Goal: Information Seeking & Learning: Learn about a topic

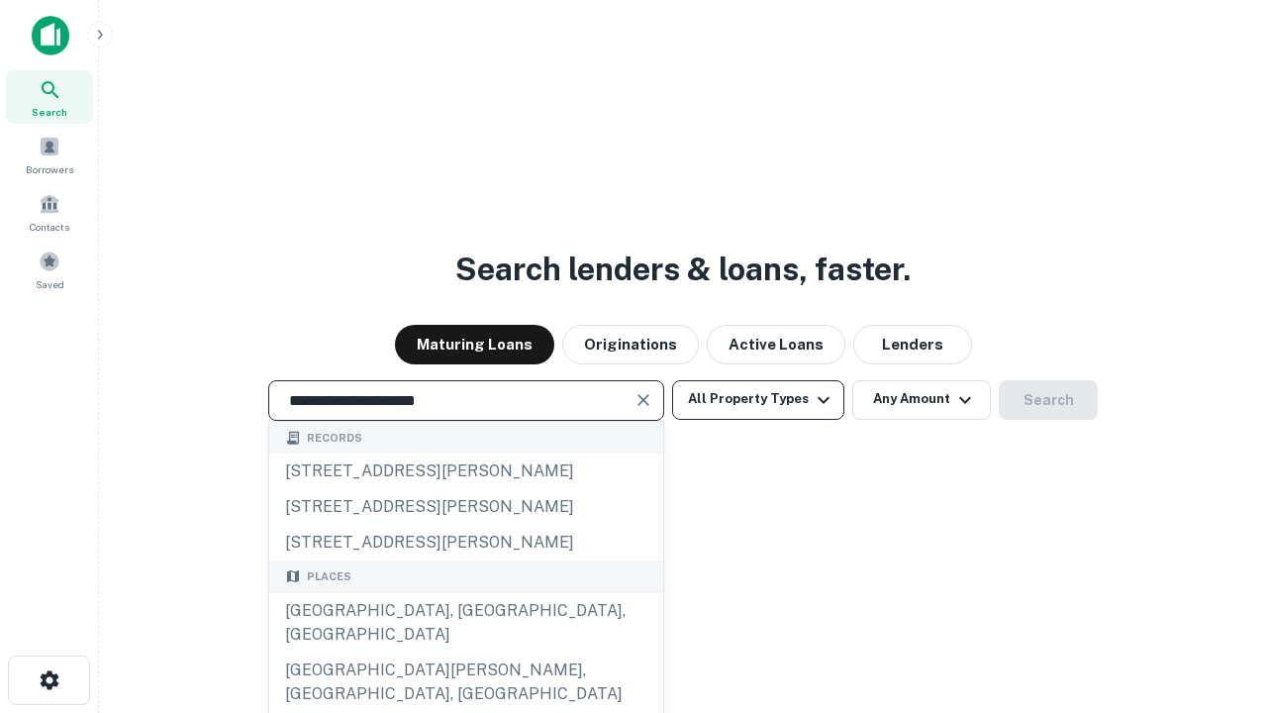
click at [465, 652] on div "[GEOGRAPHIC_DATA], [GEOGRAPHIC_DATA], [GEOGRAPHIC_DATA]" at bounding box center [466, 622] width 394 height 59
type input "**********"
click at [758, 399] on button "All Property Types" at bounding box center [758, 400] width 172 height 40
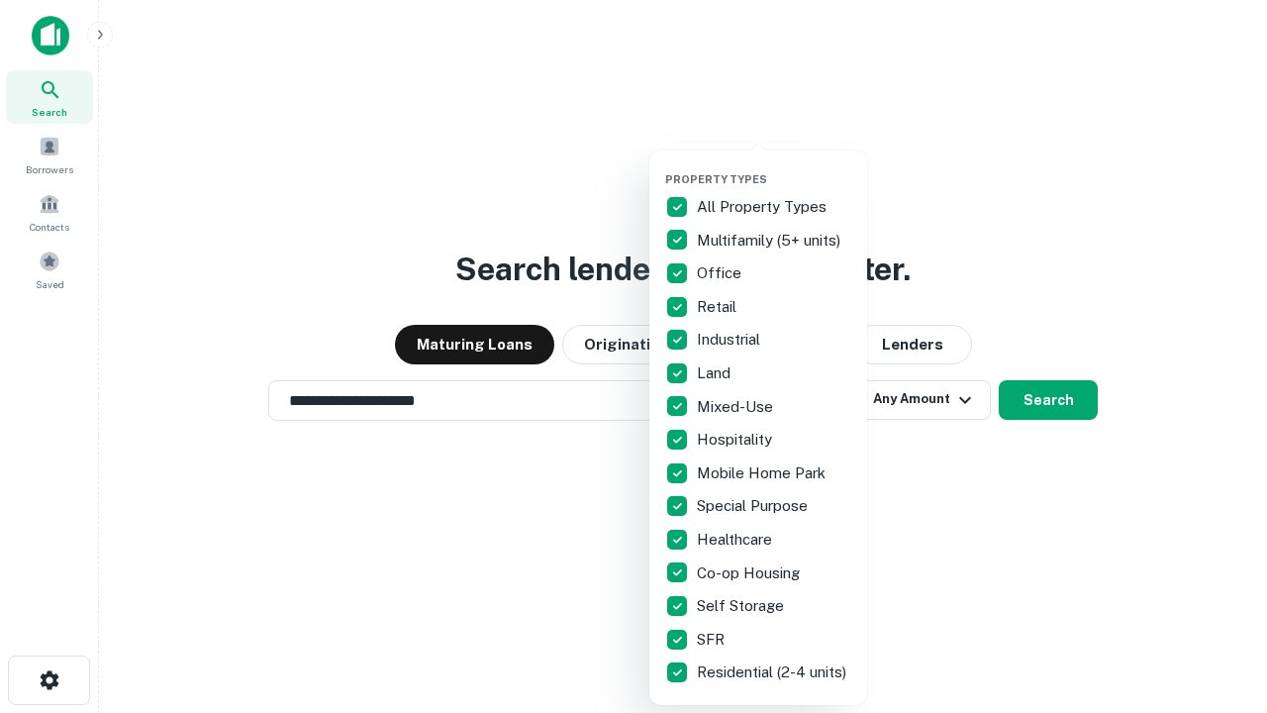
click at [774, 166] on button "button" at bounding box center [774, 166] width 218 height 1
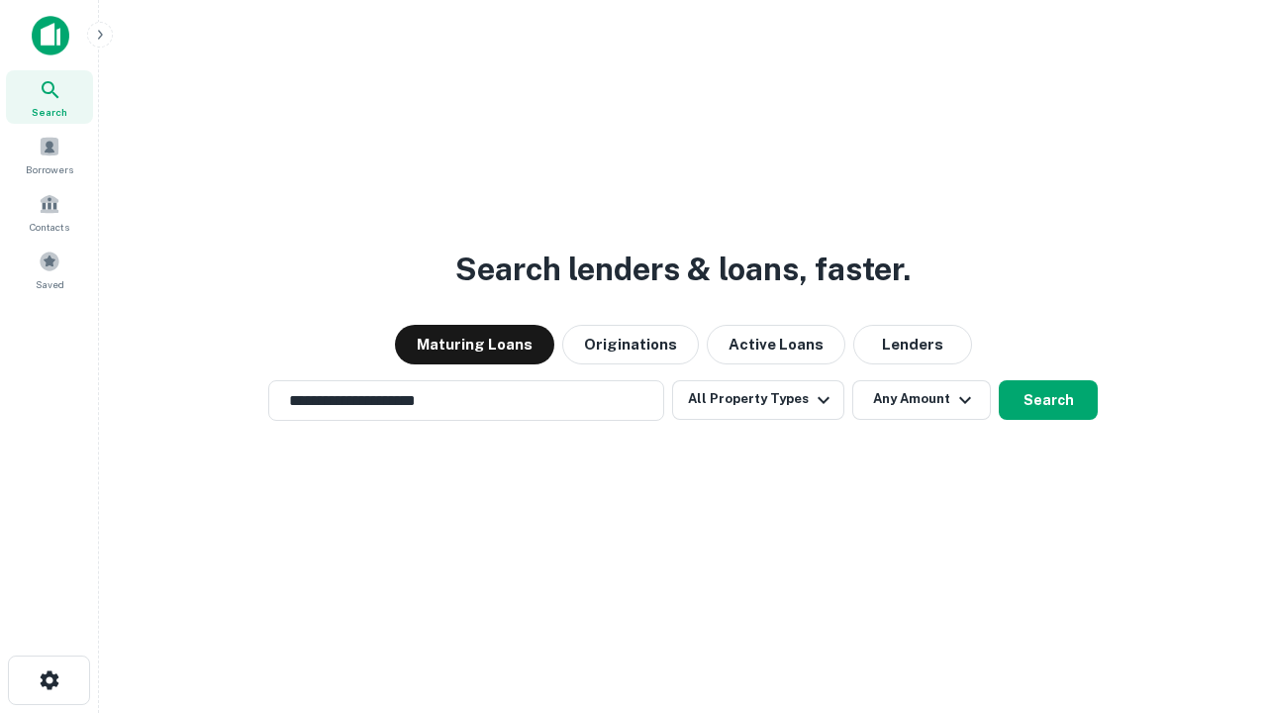
scroll to position [31, 0]
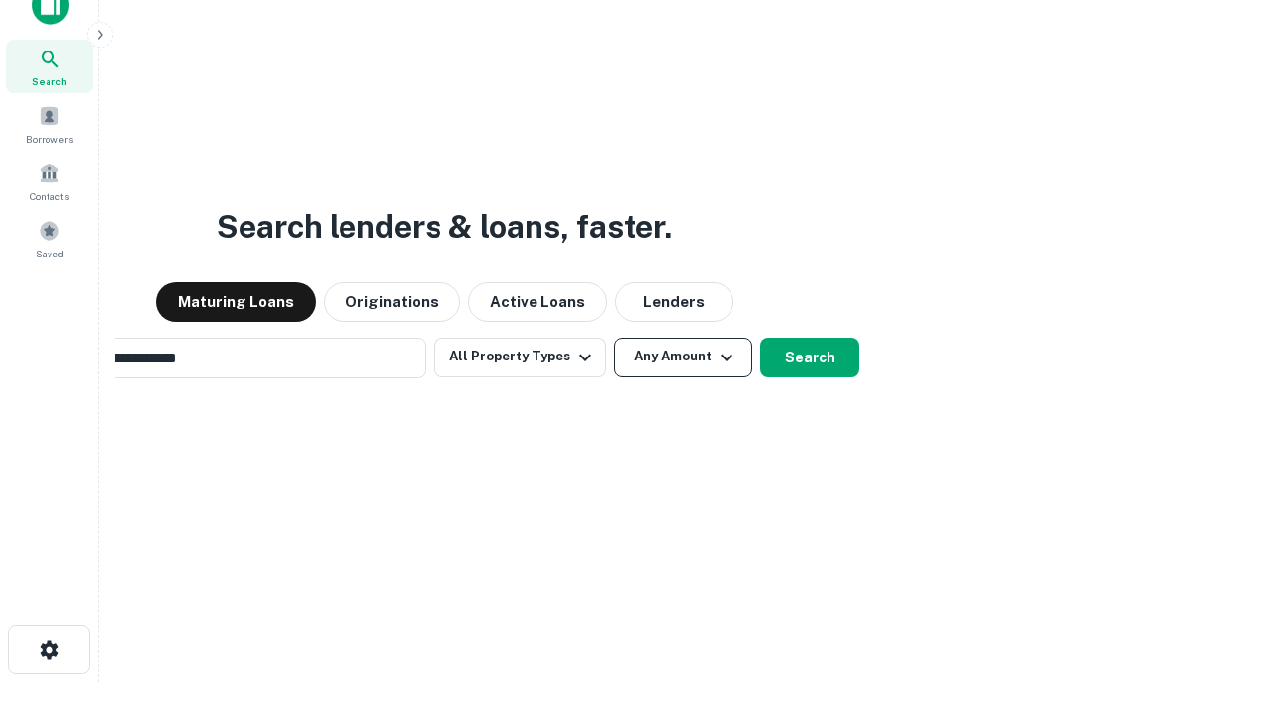
click at [614, 338] on button "Any Amount" at bounding box center [683, 358] width 139 height 40
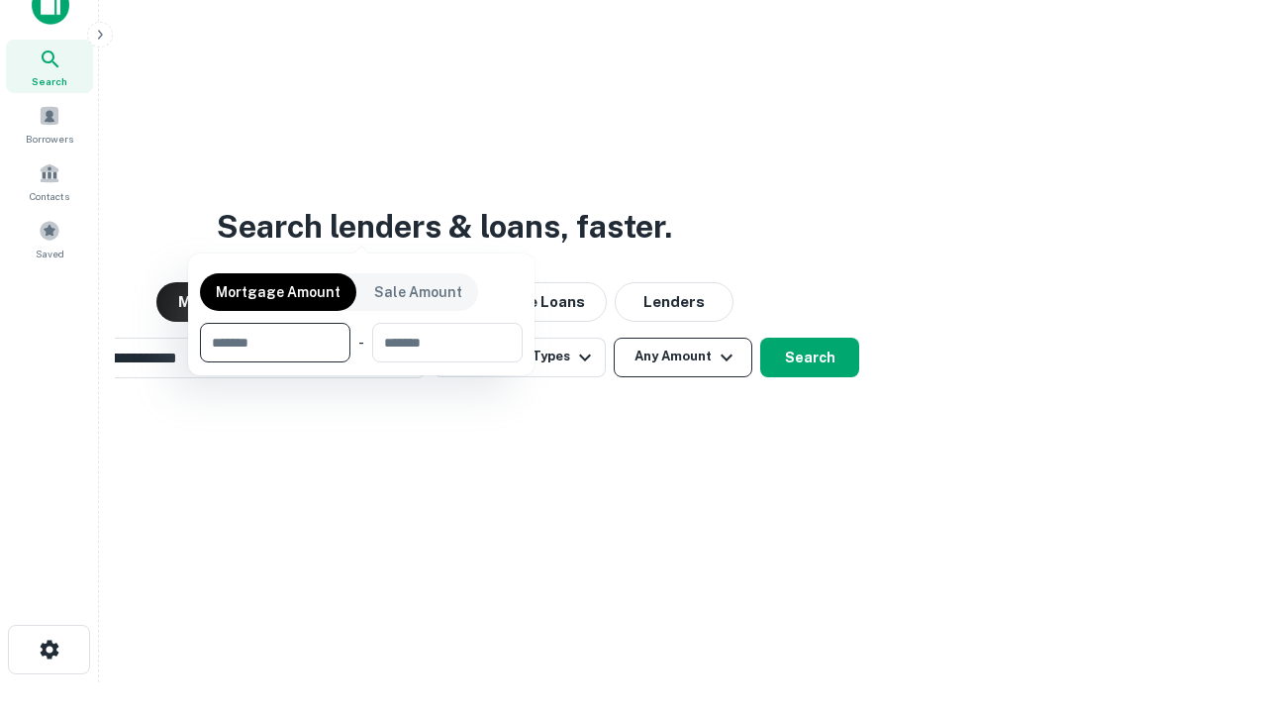
scroll to position [32, 0]
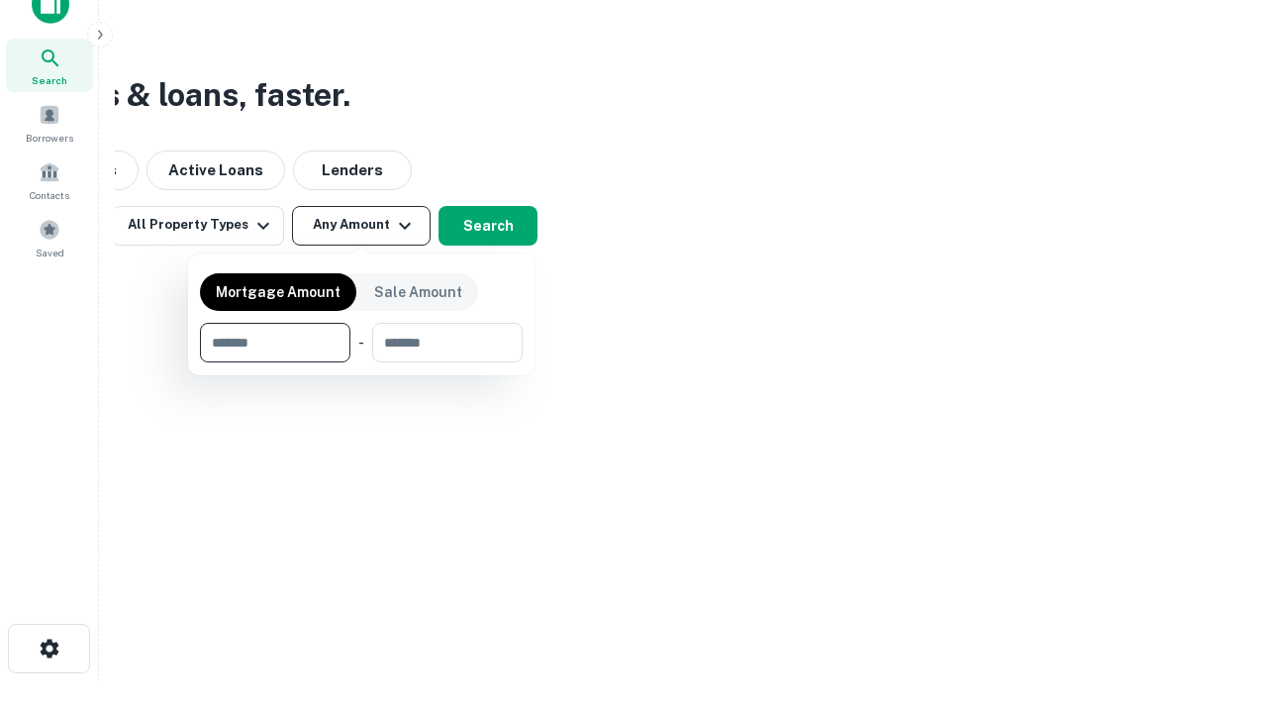
type input "*******"
click at [361, 362] on button "button" at bounding box center [361, 362] width 323 height 1
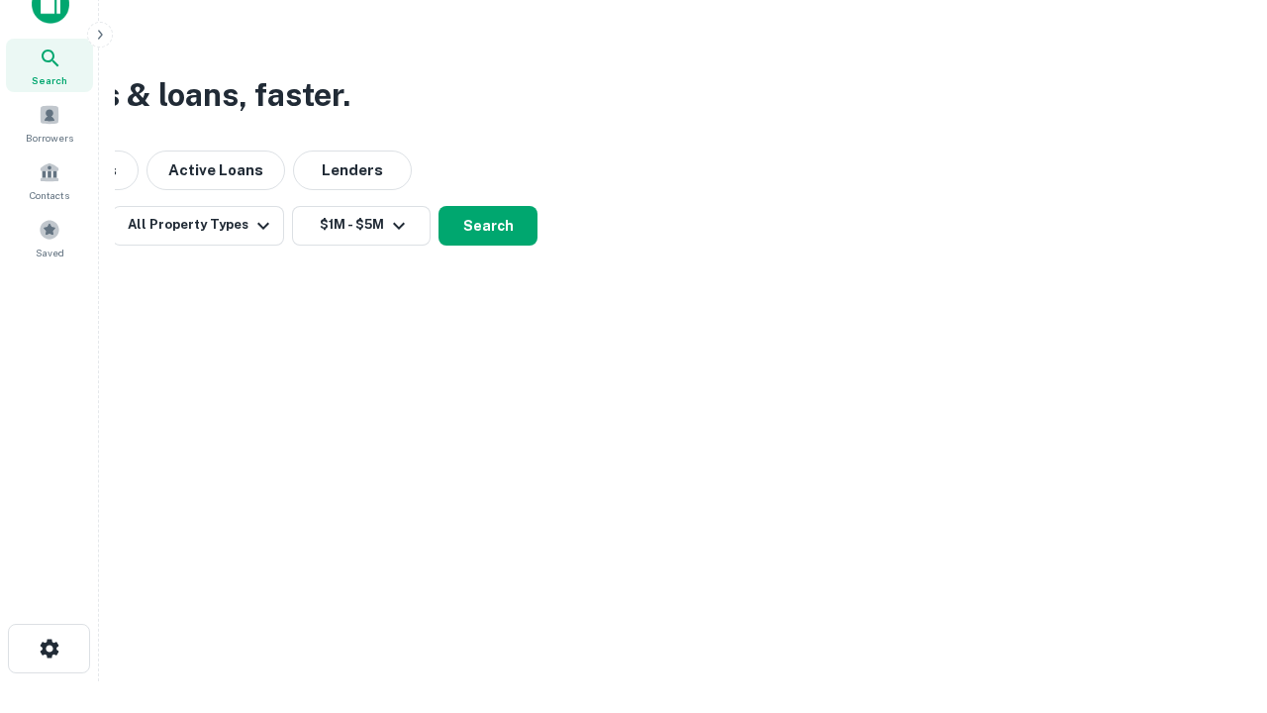
scroll to position [31, 0]
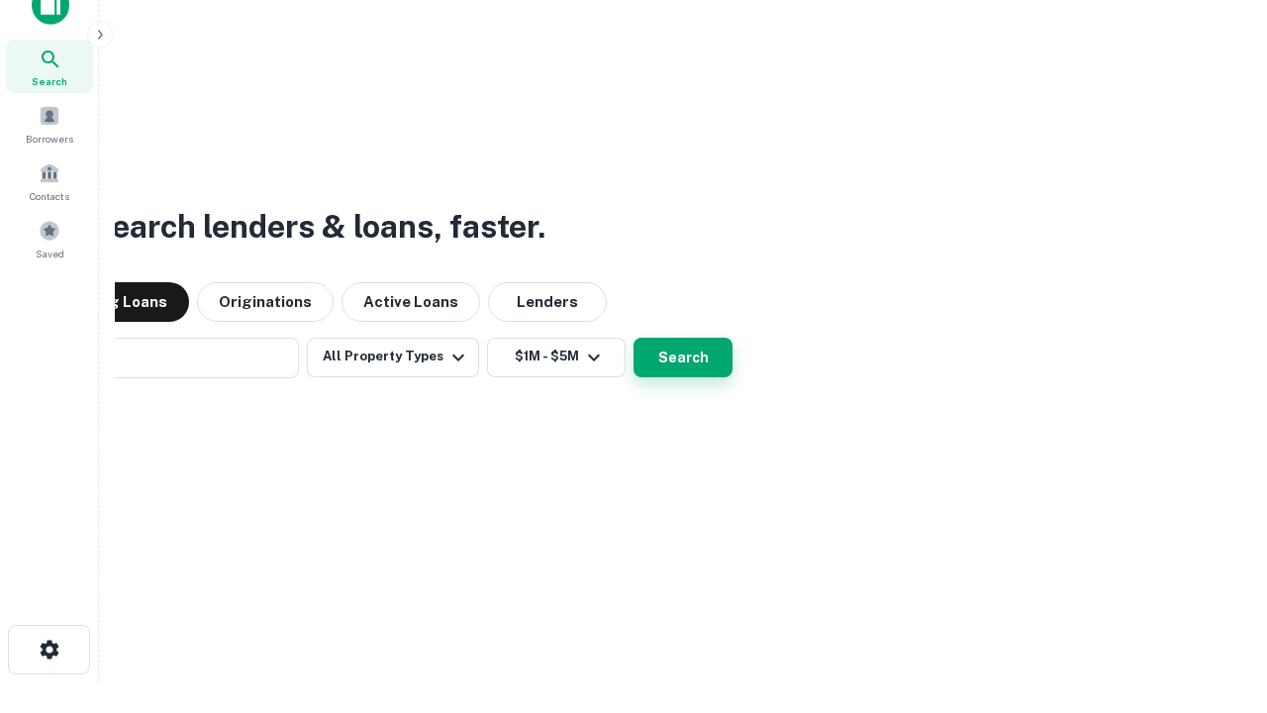
click at [634, 338] on button "Search" at bounding box center [683, 358] width 99 height 40
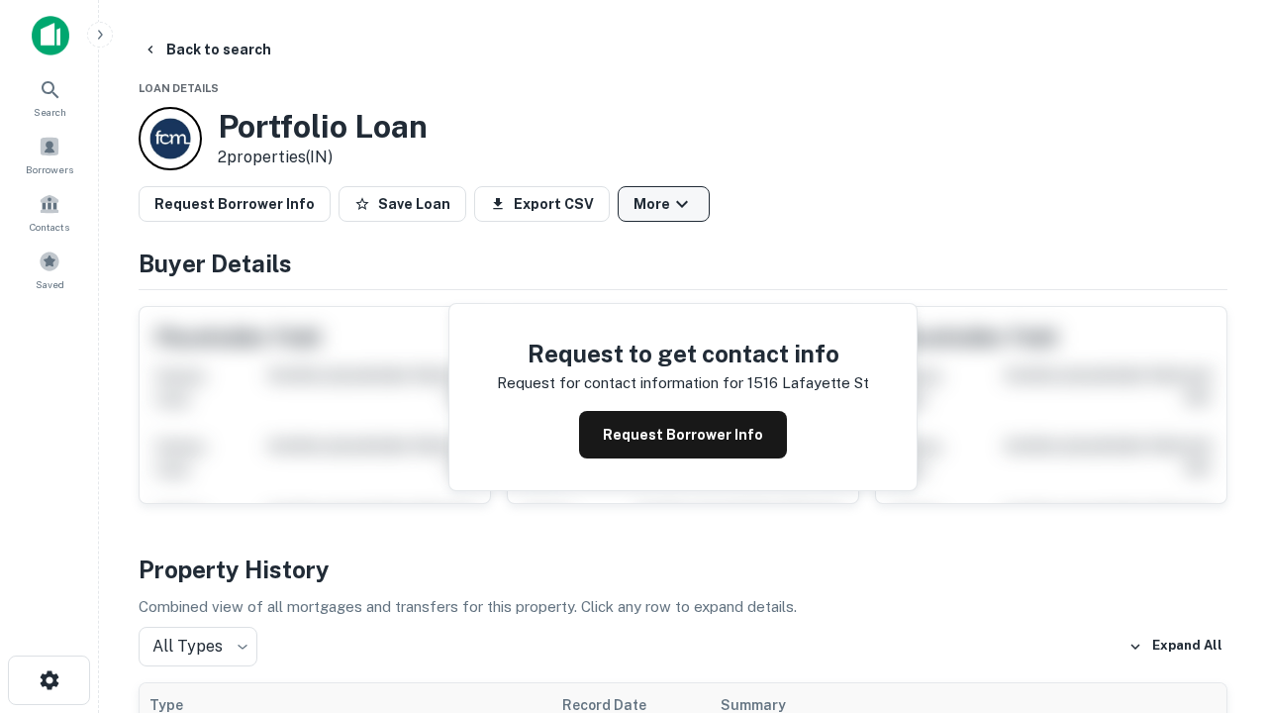
click at [663, 204] on button "More" at bounding box center [664, 204] width 92 height 36
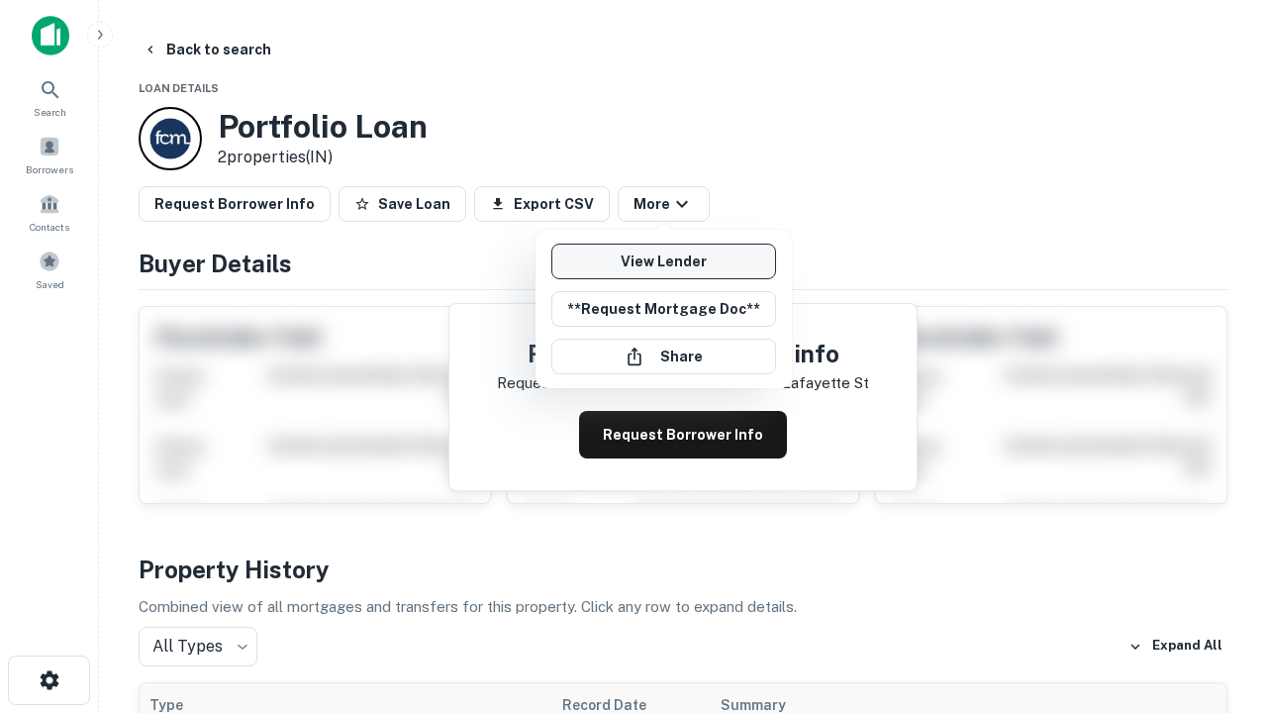
click at [663, 261] on link "View Lender" at bounding box center [663, 262] width 225 height 36
